Goal: Transaction & Acquisition: Register for event/course

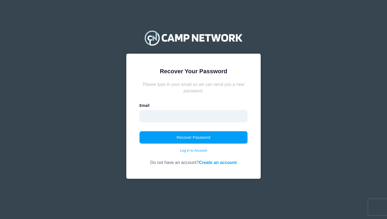
click at [168, 117] on input "email" at bounding box center [194, 116] width 108 height 12
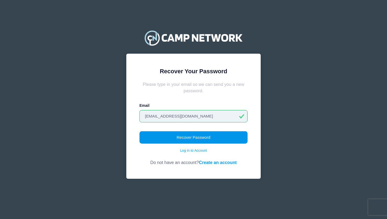
type input "[EMAIL_ADDRESS][DOMAIN_NAME]"
click at [192, 139] on button "Recover Password" at bounding box center [194, 138] width 108 height 12
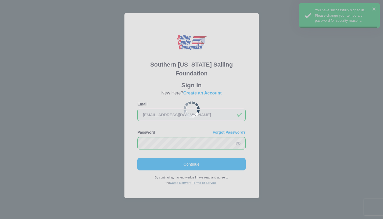
scroll to position [0, 0]
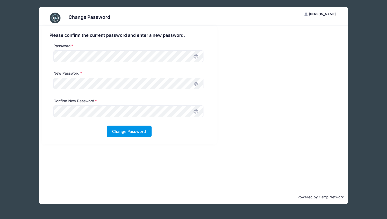
click at [119, 132] on button "Change Password" at bounding box center [129, 132] width 45 height 12
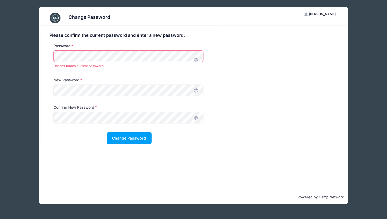
click at [179, 127] on div "Confirm New Password" at bounding box center [129, 118] width 165 height 27
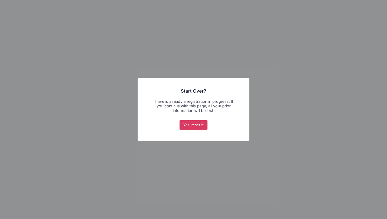
click at [193, 126] on button "Yes, reset it!" at bounding box center [194, 126] width 28 height 10
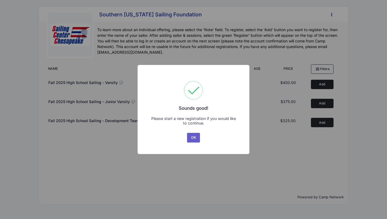
click at [194, 137] on button "OK" at bounding box center [193, 138] width 13 height 10
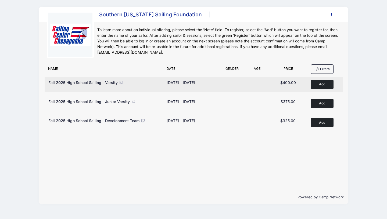
click at [318, 83] on button "Add to Cart" at bounding box center [322, 84] width 23 height 9
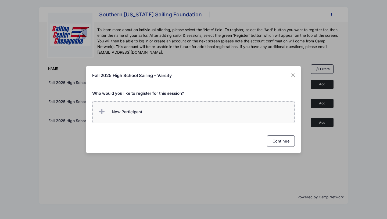
click at [118, 116] on span "New Participant" at bounding box center [120, 112] width 45 height 11
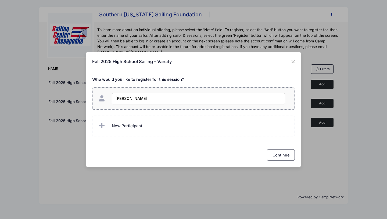
type input "[PERSON_NAME]"
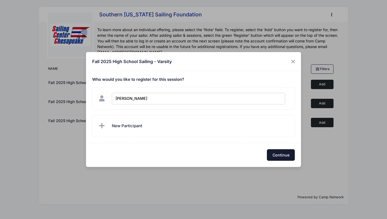
checkbox input "true"
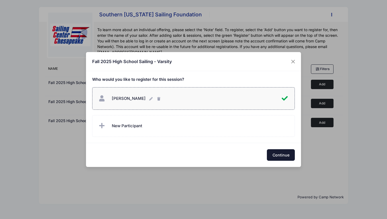
click at [282, 158] on button "Continue" at bounding box center [281, 156] width 28 height 12
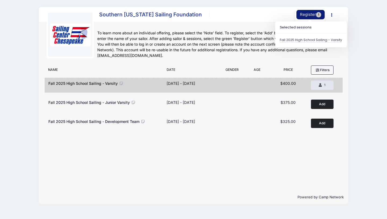
click at [302, 17] on button "Register 1" at bounding box center [311, 14] width 29 height 9
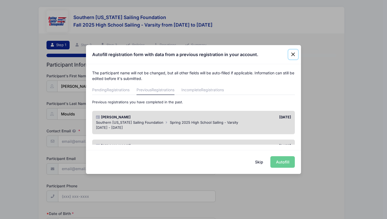
click at [292, 55] on button "Close" at bounding box center [294, 55] width 10 height 10
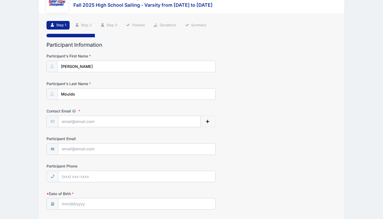
scroll to position [4, 0]
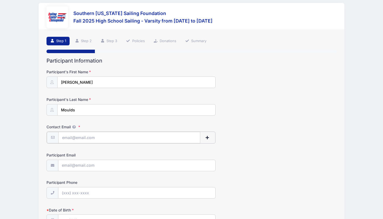
click at [80, 137] on input "Contact Email" at bounding box center [129, 138] width 142 height 12
type input "[PERSON_NAME][EMAIL_ADDRESS][DOMAIN_NAME]"
click at [79, 165] on input "Participant Email" at bounding box center [136, 166] width 157 height 12
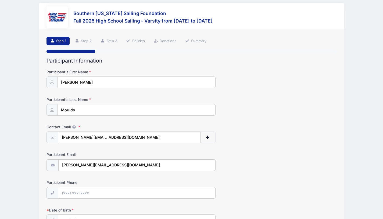
type input "everett.moulds@outlook.com"
click at [69, 195] on input "Participant Phone" at bounding box center [136, 193] width 157 height 12
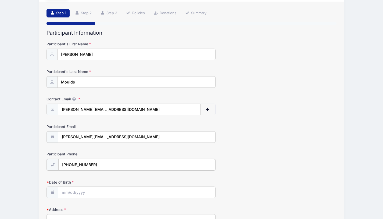
scroll to position [33, 0]
type input "(240) 538-1660"
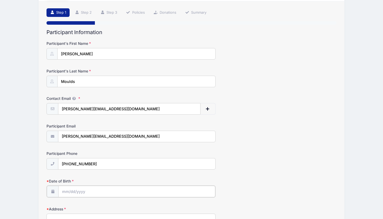
click at [72, 192] on input "Date of Birth" at bounding box center [136, 192] width 157 height 12
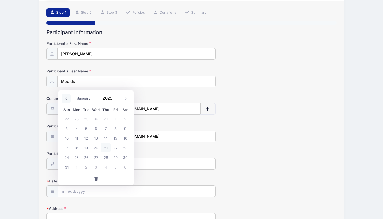
click at [66, 97] on icon at bounding box center [66, 98] width 3 height 3
select select "5"
click at [97, 139] on span "18" at bounding box center [96, 138] width 10 height 10
type input "06/18/2025"
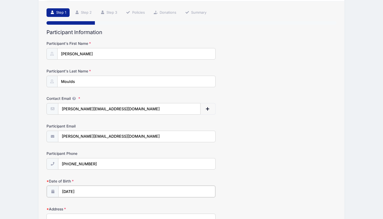
click at [88, 192] on input "06/18/2025" at bounding box center [136, 192] width 157 height 12
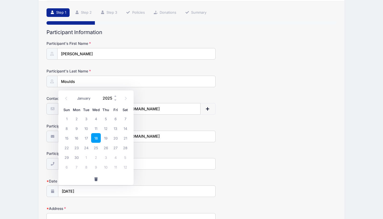
click at [110, 99] on input "2025" at bounding box center [108, 98] width 17 height 8
click at [115, 101] on span at bounding box center [116, 100] width 4 height 4
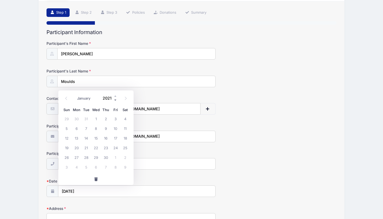
click at [115, 101] on span at bounding box center [116, 100] width 4 height 4
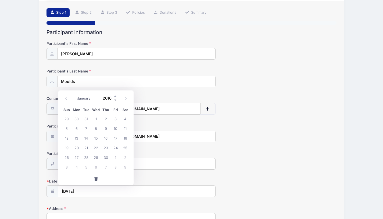
click at [115, 101] on span at bounding box center [116, 100] width 4 height 4
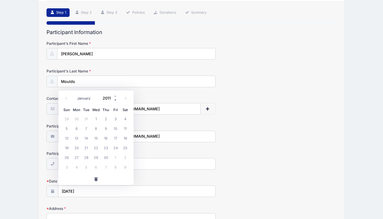
click at [115, 101] on span at bounding box center [116, 100] width 4 height 4
type input "2008"
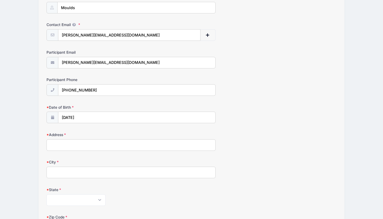
scroll to position [122, 0]
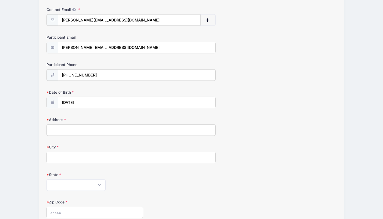
click at [60, 130] on input "Address" at bounding box center [131, 131] width 169 height 12
type input "PO Box 584"
click at [290, 133] on div "Address PO Box 584" at bounding box center [192, 126] width 290 height 19
click at [58, 158] on input "City" at bounding box center [131, 158] width 169 height 12
type input "Leonardtown"
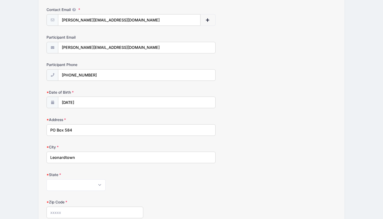
click at [254, 163] on div "City Leonardtown" at bounding box center [192, 154] width 290 height 19
click at [47, 180] on select "Alabama Alaska American Samoa Arizona Arkansas Armed Forces Africa Armed Forces…" at bounding box center [76, 186] width 59 height 12
select select "MD"
click option "Maryland" at bounding box center [0, 0] width 0 height 0
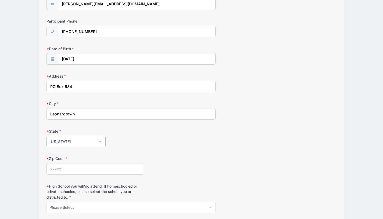
scroll to position [181, 0]
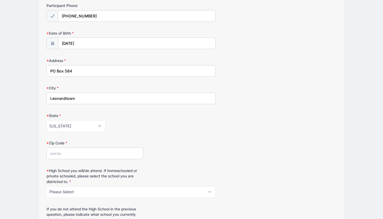
click at [83, 156] on input "Zip Code" at bounding box center [95, 154] width 97 height 12
type input "20650"
click at [206, 136] on form "Participant's First Name Everett Participant's Last Name Moulds Contact Email e…" at bounding box center [192, 145] width 290 height 504
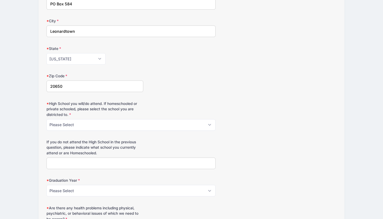
scroll to position [251, 0]
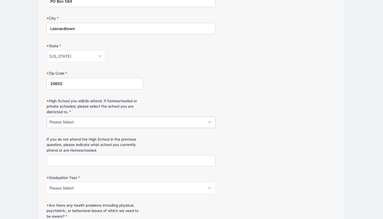
select select "Leonardtown"
click option "Leonardtown" at bounding box center [0, 0] width 0 height 0
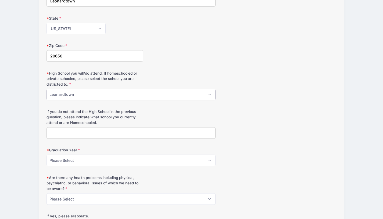
scroll to position [279, 0]
select select "2026"
click option "2026" at bounding box center [0, 0] width 0 height 0
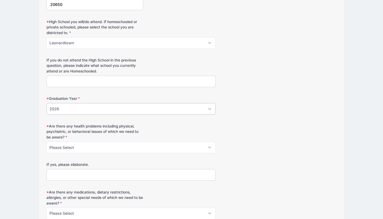
scroll to position [342, 0]
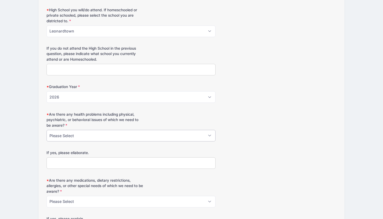
select select "No"
click option "No" at bounding box center [0, 0] width 0 height 0
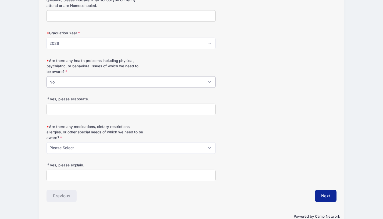
scroll to position [400, 0]
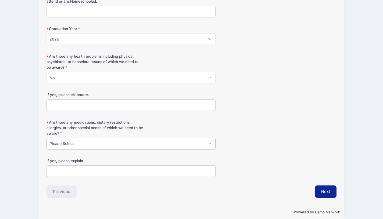
select select "No"
click option "No" at bounding box center [0, 0] width 0 height 0
click at [324, 195] on button "Next" at bounding box center [326, 192] width 22 height 12
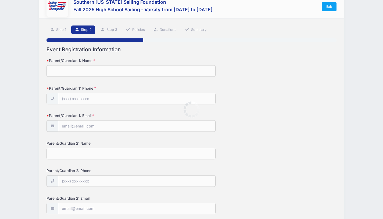
scroll to position [0, 0]
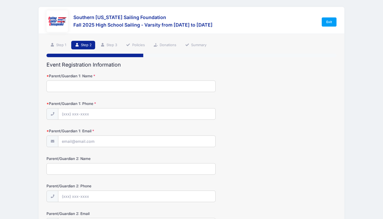
click at [83, 89] on input "Parent/Guardian 1: Name" at bounding box center [131, 87] width 169 height 12
type input "Danielle Moulds"
click at [93, 125] on form "Parent/Guardian 1: Name Danielle Moulds Parent/Guardian 1: Phone Parent/Guardia…" at bounding box center [192, 176] width 290 height 206
click at [92, 117] on input "Parent/Guardian 1: Phone" at bounding box center [136, 115] width 157 height 12
type input "(240) 538-8878"
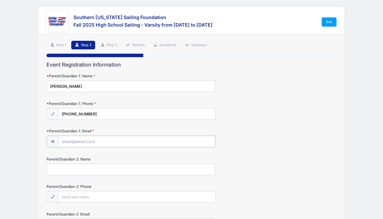
click at [87, 145] on input "Parent/Guardian 1: Email" at bounding box center [136, 142] width 157 height 12
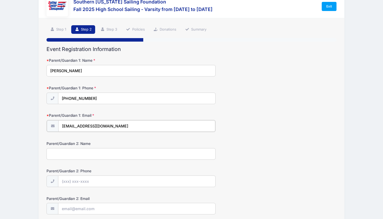
scroll to position [17, 0]
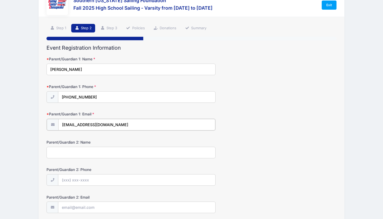
type input "[EMAIL_ADDRESS][DOMAIN_NAME]"
click at [73, 151] on input "Parent/Guardian 2: Name" at bounding box center [131, 153] width 169 height 12
type input "Tom Moulds"
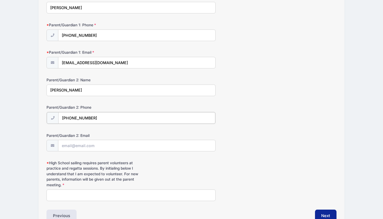
scroll to position [80, 0]
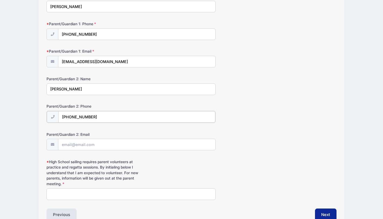
type input "(301) 481-0103"
click at [90, 142] on input "Parent/Guardian 2: Email" at bounding box center [136, 145] width 157 height 12
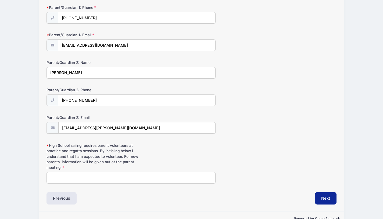
scroll to position [98, 0]
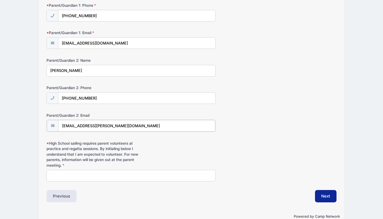
type input "moulds.tom@gmail.com"
click at [83, 176] on input "High School sailing requires parent volunteers at practice and regatta sessions…" at bounding box center [131, 176] width 169 height 12
type input "DBM"
click at [323, 199] on button "Next" at bounding box center [326, 196] width 22 height 12
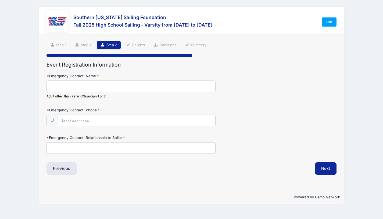
scroll to position [0, 0]
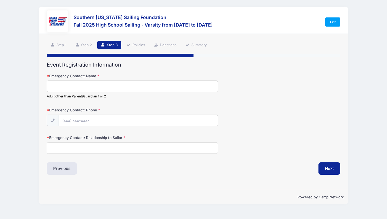
click at [66, 83] on input "Emergency Contact: Name" at bounding box center [132, 87] width 171 height 12
type input "Jean Moulds"
type input "(2"
type input "(301) 904-5147"
drag, startPoint x: 68, startPoint y: 152, endPoint x: 68, endPoint y: 137, distance: 15.3
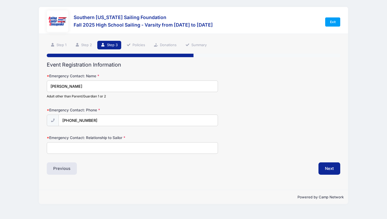
click at [68, 150] on input "Emergency Contact: Relationship to Sailor" at bounding box center [132, 149] width 171 height 12
type input "g"
type input "Grandma"
click at [331, 166] on button "Next" at bounding box center [330, 169] width 22 height 12
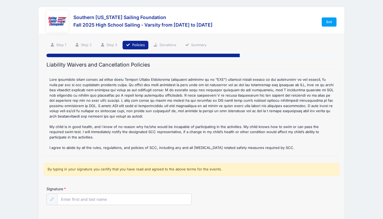
scroll to position [40, 0]
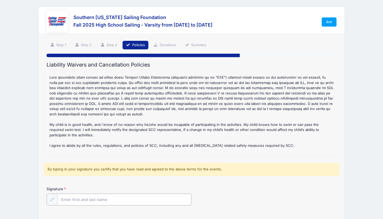
click at [78, 200] on input "Signature" at bounding box center [125, 200] width 134 height 12
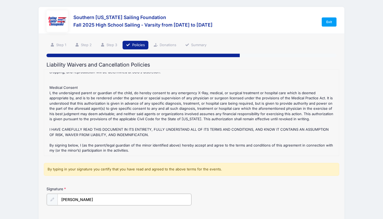
scroll to position [43, 0]
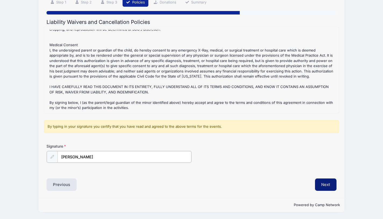
type input "Danielle Moulds"
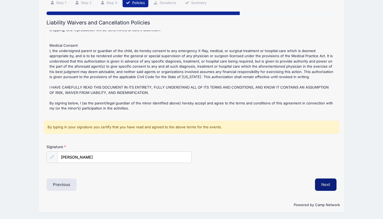
click at [328, 183] on button "Next" at bounding box center [326, 185] width 22 height 12
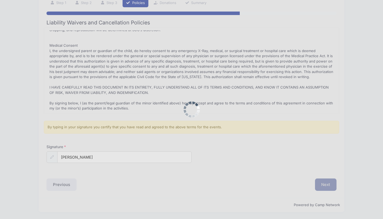
scroll to position [0, 0]
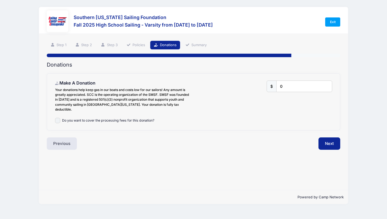
click at [57, 118] on input "Do you want to cover the processing fees for this donation?" at bounding box center [57, 120] width 5 height 5
checkbox input "true"
click at [289, 89] on input "0" at bounding box center [304, 87] width 55 height 12
type input "0"
type input "50"
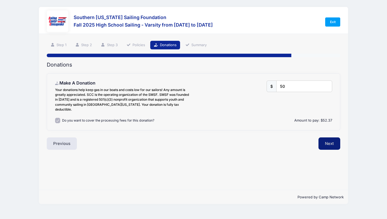
click at [326, 141] on button "Next" at bounding box center [330, 144] width 22 height 12
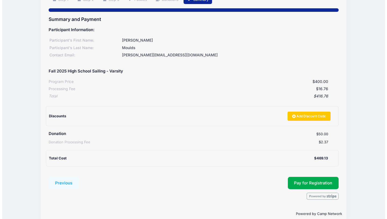
scroll to position [54, 0]
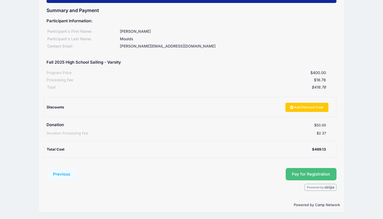
click at [309, 174] on span "Pay for Registration" at bounding box center [311, 174] width 38 height 5
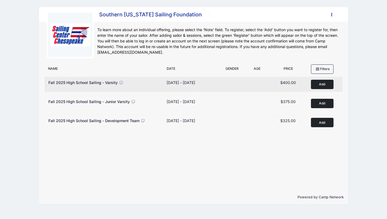
click at [319, 83] on button "Add to Cart" at bounding box center [322, 84] width 23 height 9
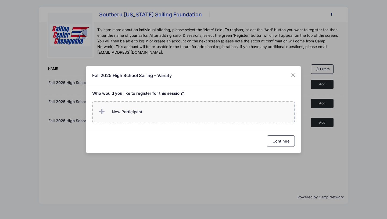
click at [123, 114] on span "New Participant" at bounding box center [127, 112] width 30 height 6
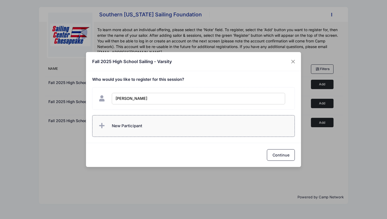
type input "[PERSON_NAME]"
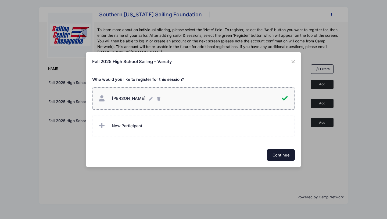
checkbox input "true"
click at [287, 155] on button "Continue" at bounding box center [281, 156] width 28 height 12
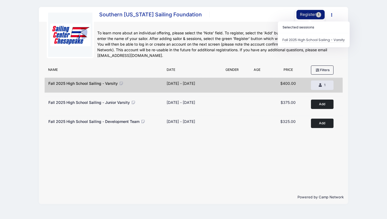
click at [309, 15] on button "Register 1" at bounding box center [311, 14] width 29 height 9
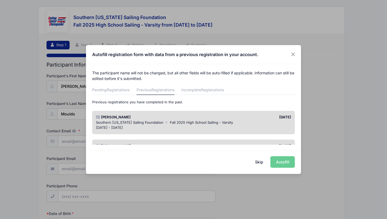
click at [286, 164] on div "Skip Autofill" at bounding box center [193, 162] width 215 height 24
click at [185, 117] on div "[PERSON_NAME]" at bounding box center [143, 117] width 100 height 5
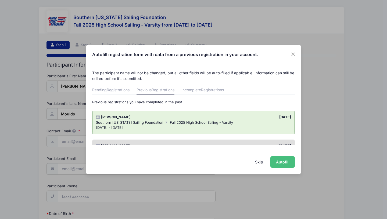
click at [282, 164] on button "Autofill" at bounding box center [283, 163] width 24 height 12
type input "[PERSON_NAME][EMAIL_ADDRESS][DOMAIN_NAME]"
type input "2405381660"
type input "[DATE]"
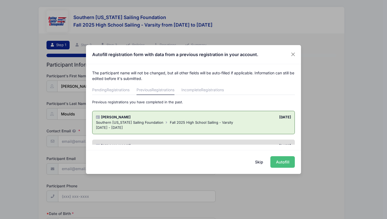
type input "PO Box 584"
type input "Leonardtown"
select select "MD"
type input "20650"
select select "Leonardtown"
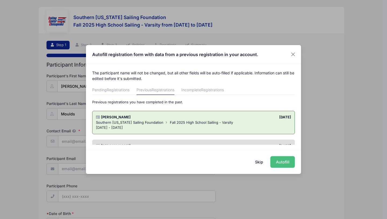
select select "2026"
select select "No"
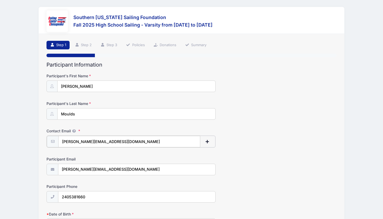
click at [76, 142] on input "everett.moulds@outlook.com" at bounding box center [129, 142] width 142 height 12
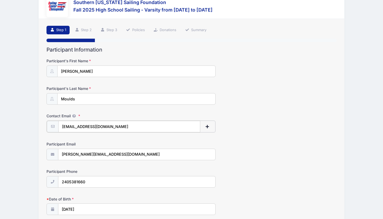
scroll to position [15, 0]
click at [131, 127] on input "daniellemoulds@outlook.com" at bounding box center [129, 127] width 142 height 12
type input "[EMAIL_ADDRESS][DOMAIN_NAME]"
click at [271, 132] on div "Contact Email daniellemoulds@yahoo.com" at bounding box center [192, 122] width 290 height 19
click at [76, 154] on input "everett.moulds@outlook.com" at bounding box center [136, 154] width 157 height 12
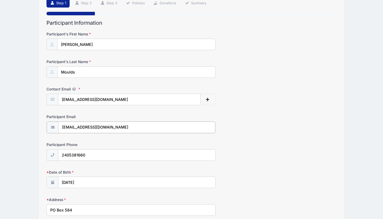
scroll to position [43, 0]
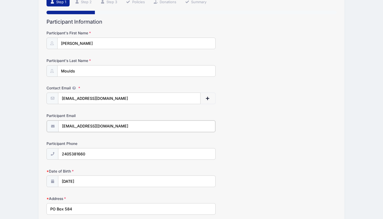
type input "xander.moulds@outlook.com"
click at [92, 151] on input "2405381660" at bounding box center [136, 154] width 157 height 12
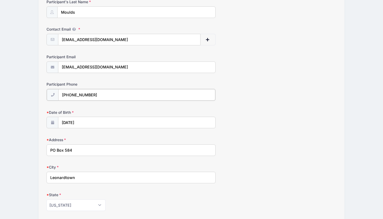
scroll to position [106, 0]
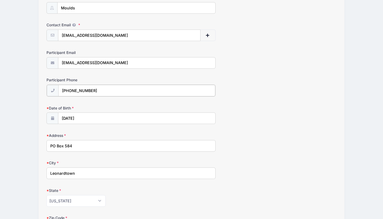
type input "(240) 538-4112"
click at [96, 118] on input "06/18/2025" at bounding box center [136, 118] width 157 height 12
select select "5"
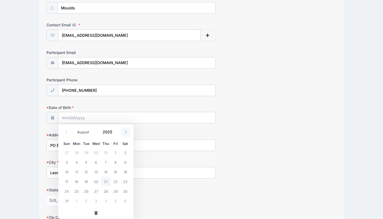
click at [128, 133] on span at bounding box center [125, 132] width 9 height 9
click at [68, 130] on span at bounding box center [66, 132] width 9 height 9
click at [68, 133] on icon at bounding box center [66, 132] width 3 height 3
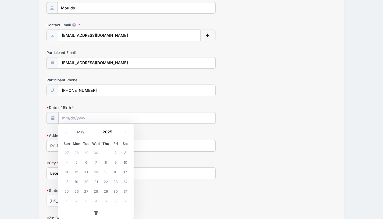
click at [68, 119] on input "Date of Birth" at bounding box center [136, 118] width 157 height 12
click at [65, 132] on icon at bounding box center [66, 132] width 3 height 3
select select "2"
click at [87, 163] on span "4" at bounding box center [87, 163] width 10 height 10
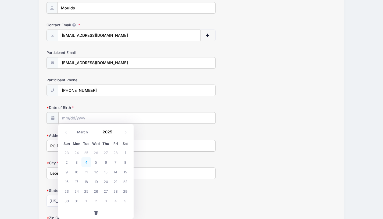
type input "03/04/2025"
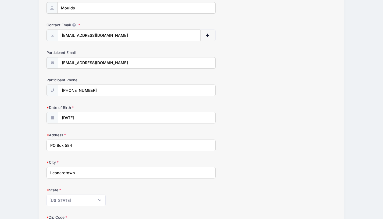
click at [55, 118] on icon at bounding box center [52, 117] width 4 height 3
click at [52, 119] on icon at bounding box center [52, 117] width 4 height 3
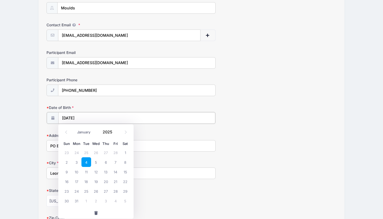
click at [93, 123] on input "03/04/2025" at bounding box center [136, 118] width 157 height 12
click at [110, 132] on input "2025" at bounding box center [108, 132] width 17 height 8
click at [115, 133] on span at bounding box center [116, 134] width 4 height 4
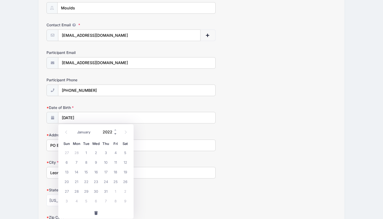
click at [115, 133] on span at bounding box center [116, 134] width 4 height 4
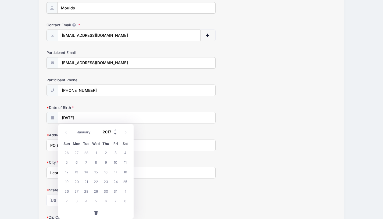
click at [115, 133] on span at bounding box center [116, 134] width 4 height 4
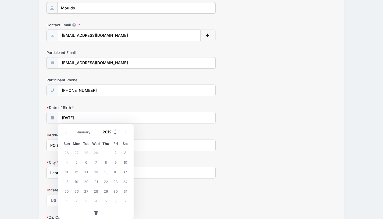
click at [115, 133] on span at bounding box center [116, 134] width 4 height 4
click at [108, 133] on input "2011" at bounding box center [108, 132] width 17 height 8
click at [169, 195] on div "Alabama Alaska American Samoa Arizona Arkansas Armed Forces Africa Armed Forces…" at bounding box center [131, 201] width 169 height 12
click at [93, 121] on input "03/04/2025" at bounding box center [136, 118] width 157 height 12
click at [108, 131] on input "2025" at bounding box center [108, 132] width 17 height 8
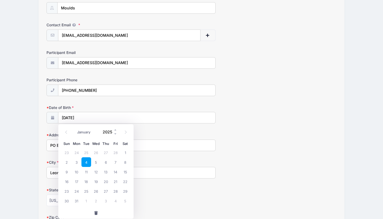
click at [114, 136] on input "2025" at bounding box center [108, 132] width 17 height 8
click at [116, 134] on span at bounding box center [116, 134] width 4 height 4
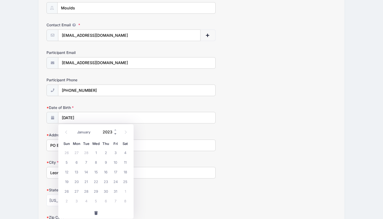
click at [116, 134] on span at bounding box center [116, 134] width 4 height 4
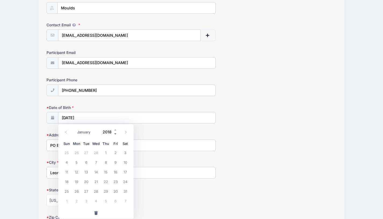
click at [116, 134] on span at bounding box center [116, 134] width 4 height 4
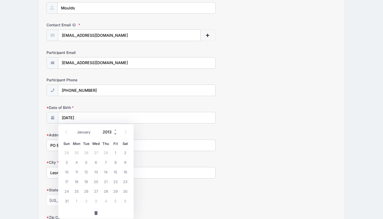
click at [116, 134] on span at bounding box center [116, 134] width 4 height 4
type input "2011"
click at [118, 154] on span "4" at bounding box center [116, 153] width 10 height 10
type input "03/04/2011"
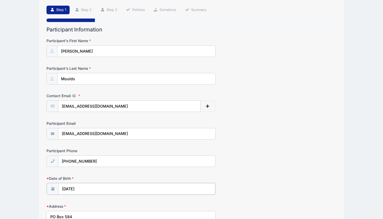
scroll to position [36, 0]
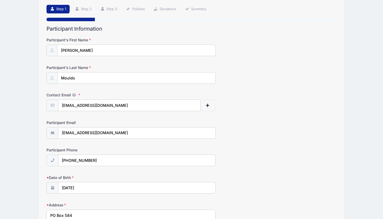
click at [53, 188] on icon at bounding box center [52, 187] width 4 height 3
click at [100, 189] on input "03/04/2011" at bounding box center [136, 189] width 157 height 12
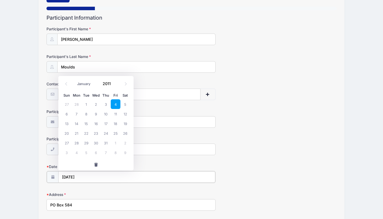
scroll to position [49, 0]
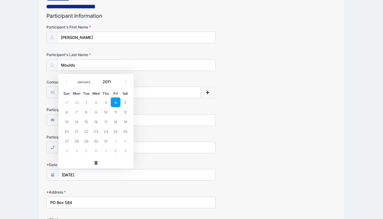
click at [273, 137] on div "Participant Phone (240) 538-4112" at bounding box center [192, 144] width 290 height 19
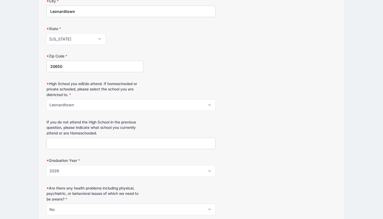
scroll to position [273, 0]
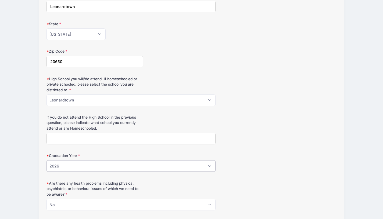
select select "2029"
click option "2029" at bounding box center [0, 0] width 0 height 0
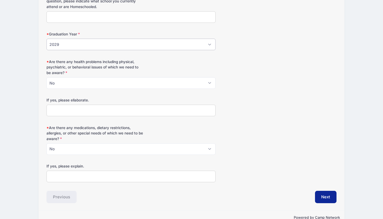
scroll to position [407, 0]
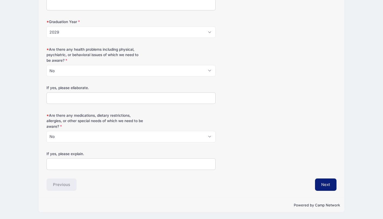
click at [337, 185] on button "Next" at bounding box center [326, 185] width 22 height 12
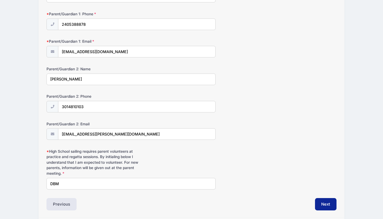
scroll to position [93, 0]
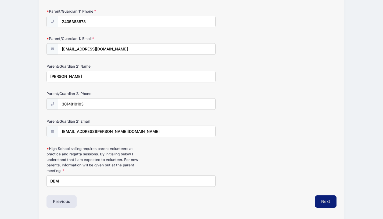
click at [322, 202] on button "Next" at bounding box center [326, 202] width 22 height 12
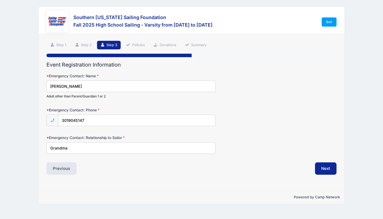
scroll to position [0, 0]
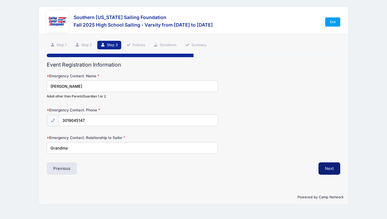
click at [333, 168] on button "Next" at bounding box center [330, 169] width 22 height 12
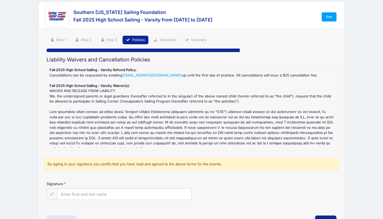
scroll to position [9, 0]
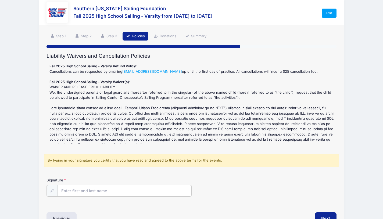
click at [79, 189] on input "Signature" at bounding box center [125, 191] width 134 height 12
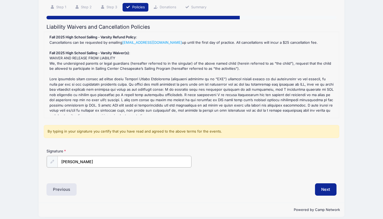
scroll to position [43, 0]
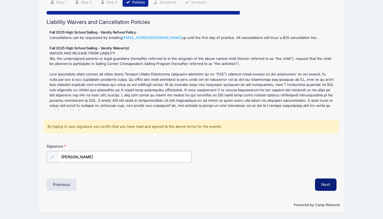
type input "Danielle B Moulds"
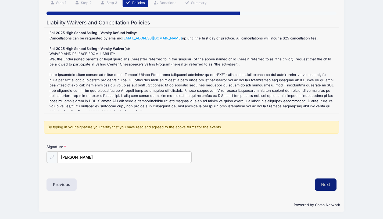
scroll to position [42, 0]
click at [329, 183] on button "Next" at bounding box center [326, 185] width 22 height 12
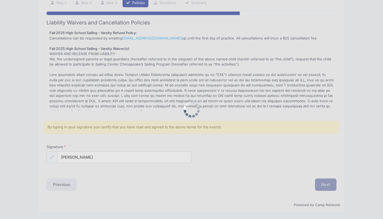
scroll to position [0, 0]
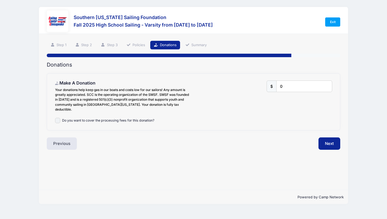
click at [56, 118] on input "Do you want to cover the processing fees for this donation?" at bounding box center [57, 120] width 5 height 5
checkbox input "true"
click at [293, 89] on input "0" at bounding box center [304, 87] width 55 height 12
type input "50"
click at [331, 138] on button "Next" at bounding box center [330, 144] width 22 height 12
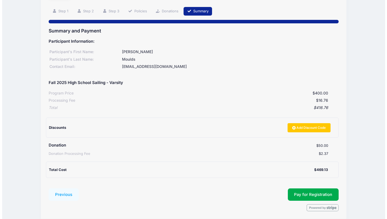
scroll to position [54, 0]
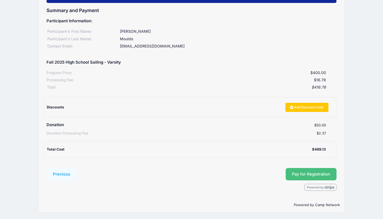
click at [315, 174] on span "Pay for Registration" at bounding box center [311, 174] width 38 height 5
